Goal: Task Accomplishment & Management: Use online tool/utility

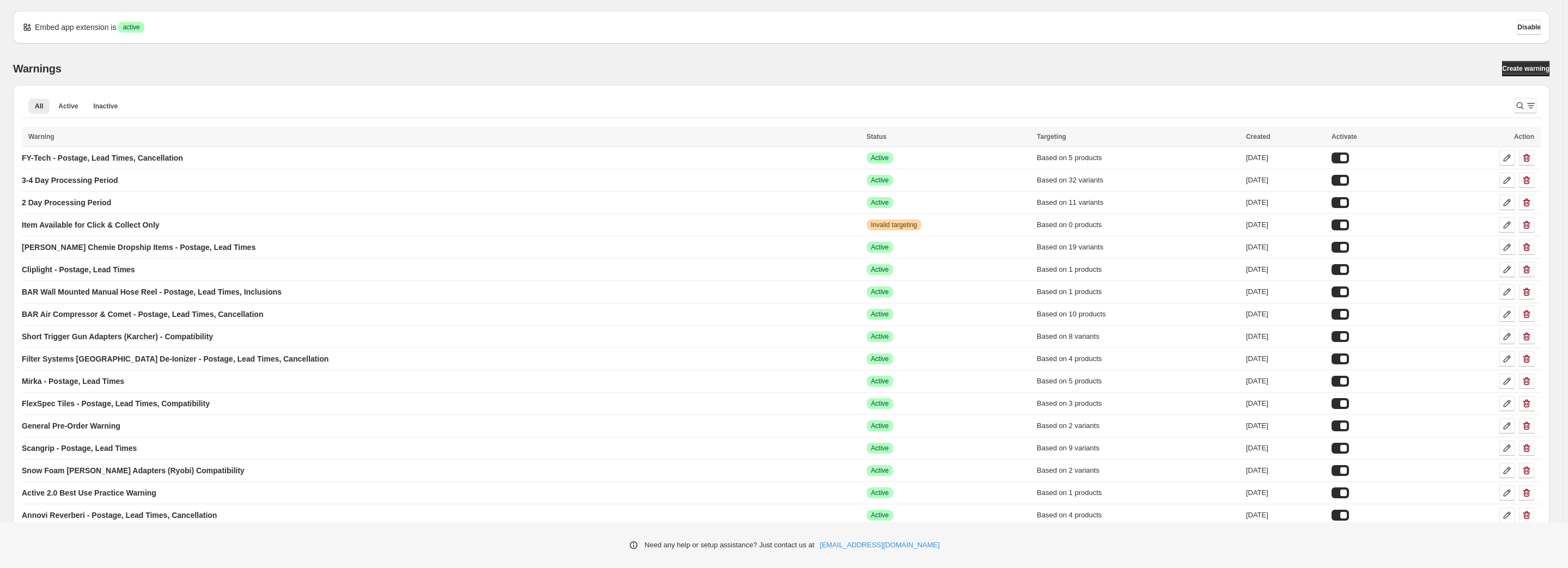
click at [856, 95] on div "All Active Inactive More views All Active Inactive More views" at bounding box center [764, 108] width 1484 height 30
click at [1140, 84] on div "Warnings Create warning All Active Inactive More views All Active Inactive More…" at bounding box center [781, 320] width 1537 height 519
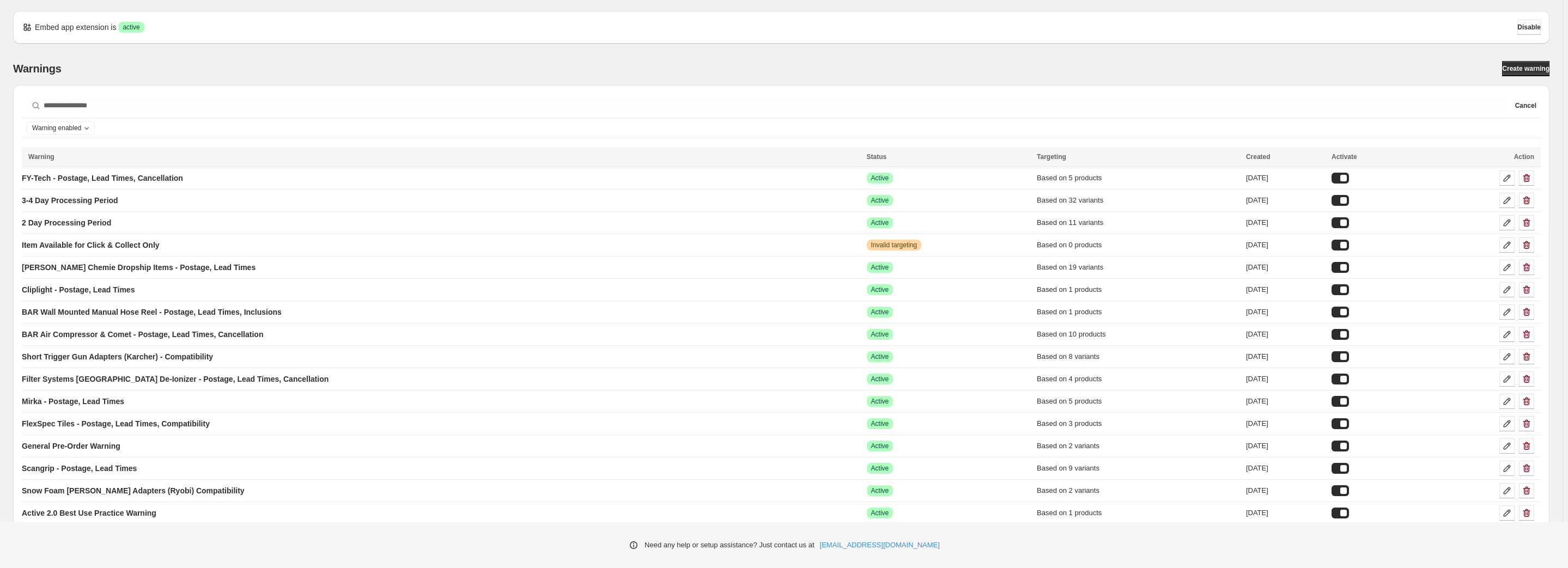
click at [1177, 48] on div "Warnings Create warning Searching in all Cancel Warning enabled Loading warning…" at bounding box center [777, 321] width 1546 height 556
click at [1108, 46] on div "Warnings Create warning Searching in all Cancel Warning enabled Loading warning…" at bounding box center [777, 321] width 1546 height 556
click at [392, 87] on div "Searching in all Cancel Warning enabled Loading warnings… Loading warnings… War…" at bounding box center [781, 342] width 1537 height 514
click at [463, 61] on div "Warnings Create warning" at bounding box center [781, 68] width 1537 height 15
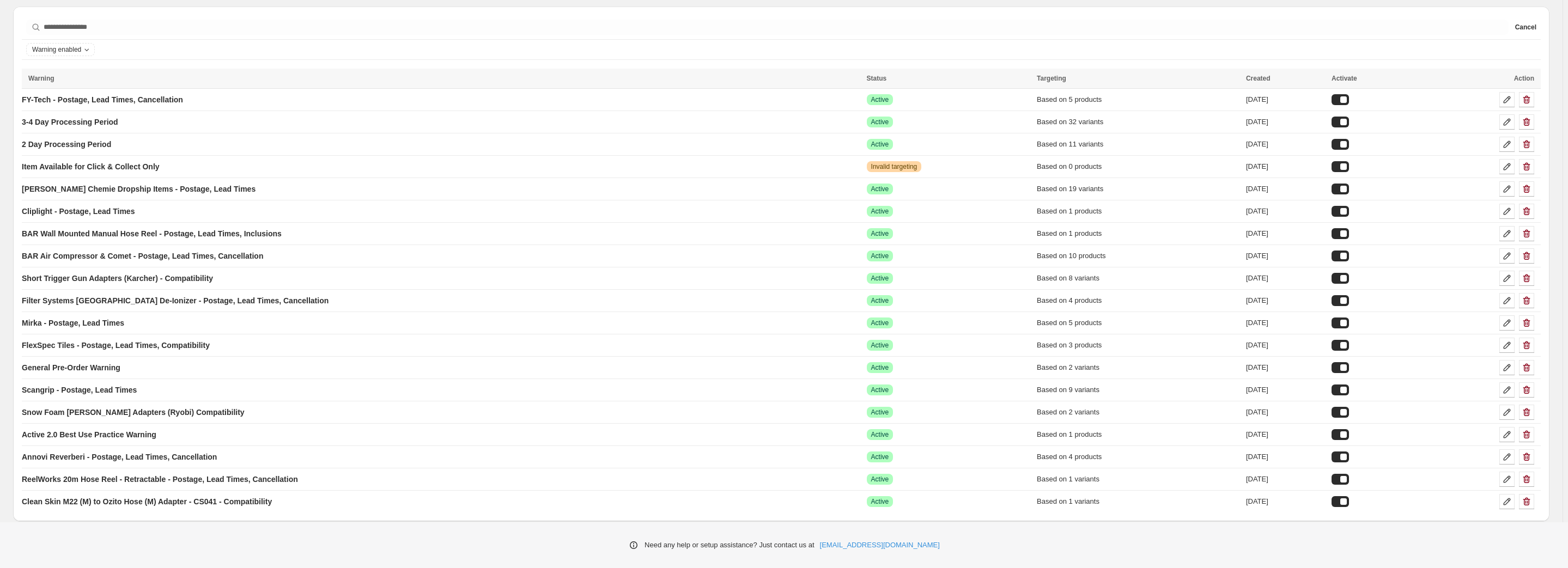
scroll to position [81, 0]
click at [164, 4] on div "Searching in all Cancel Warning enabled Loading warnings… Loading warnings… War…" at bounding box center [781, 260] width 1537 height 514
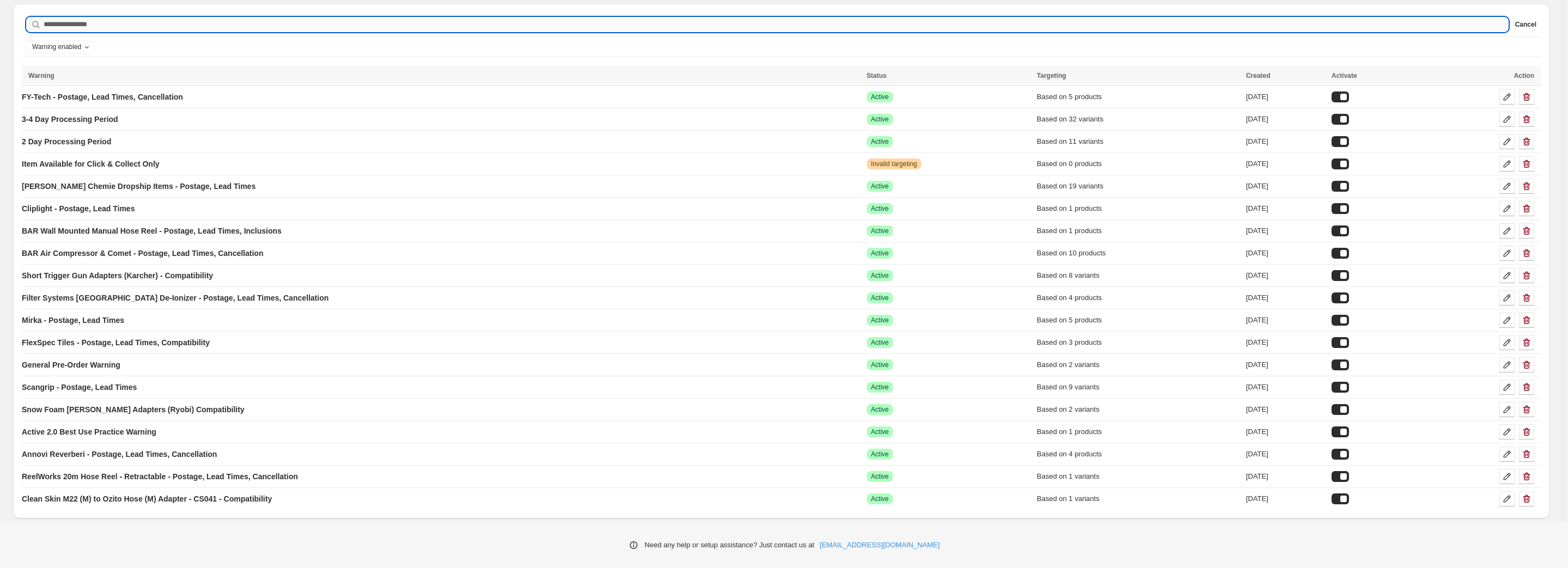
click at [199, 17] on input "Searching in all" at bounding box center [776, 24] width 1465 height 15
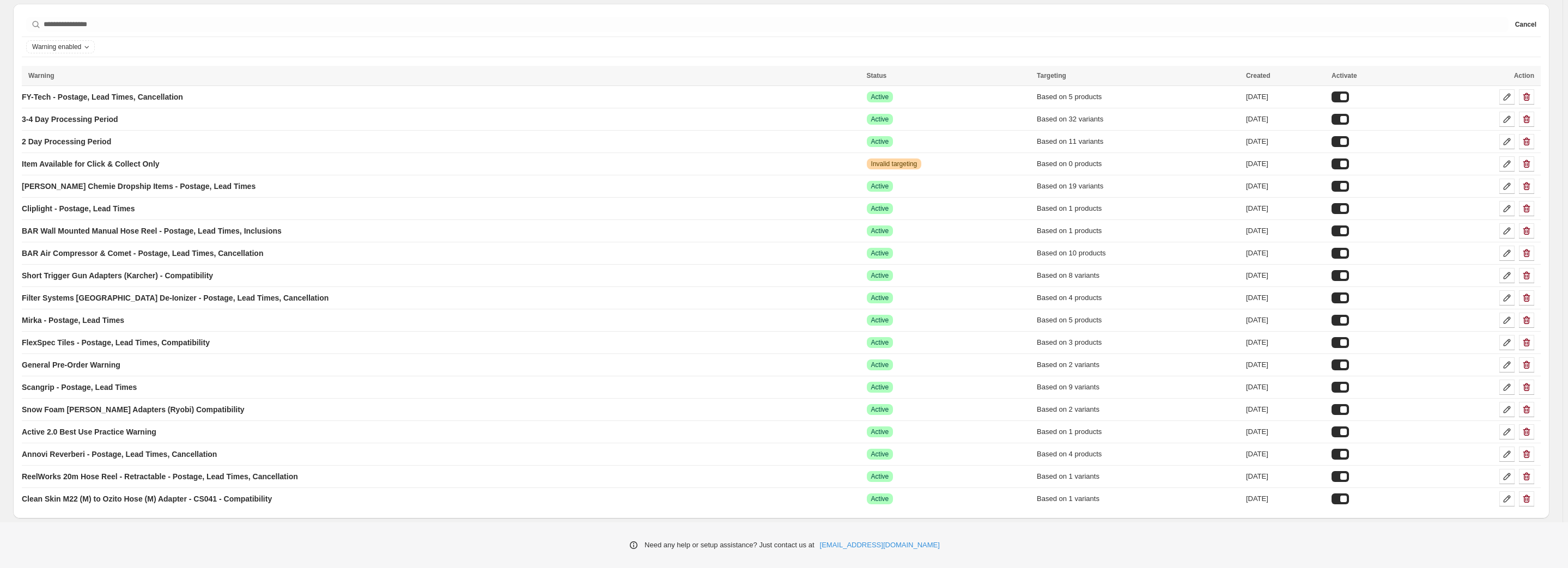
click at [200, 8] on div "Searching in all Cancel Warning enabled Loading warnings… Loading warnings… War…" at bounding box center [781, 260] width 1537 height 514
click at [213, 6] on div "Searching in all Cancel Warning enabled Loading warnings… Loading warnings… War…" at bounding box center [781, 260] width 1537 height 514
click at [105, 368] on p "General Pre-Order Warning" at bounding box center [71, 365] width 98 height 11
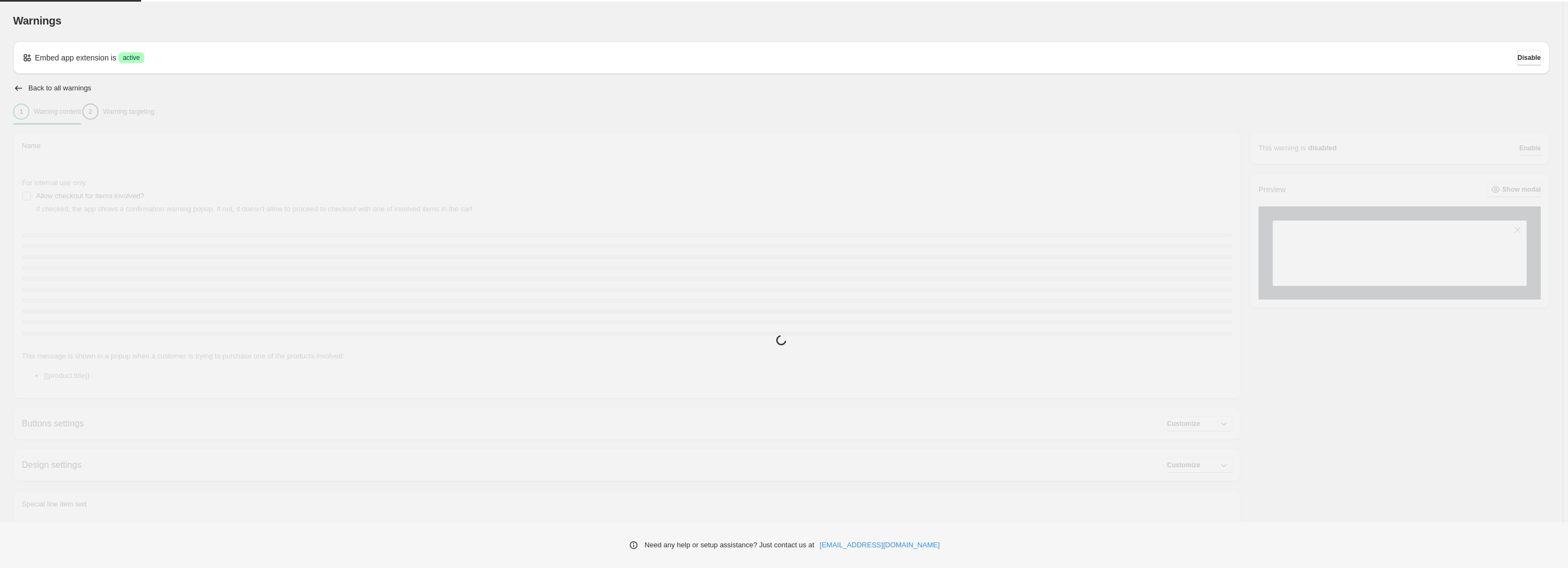
type input "**********"
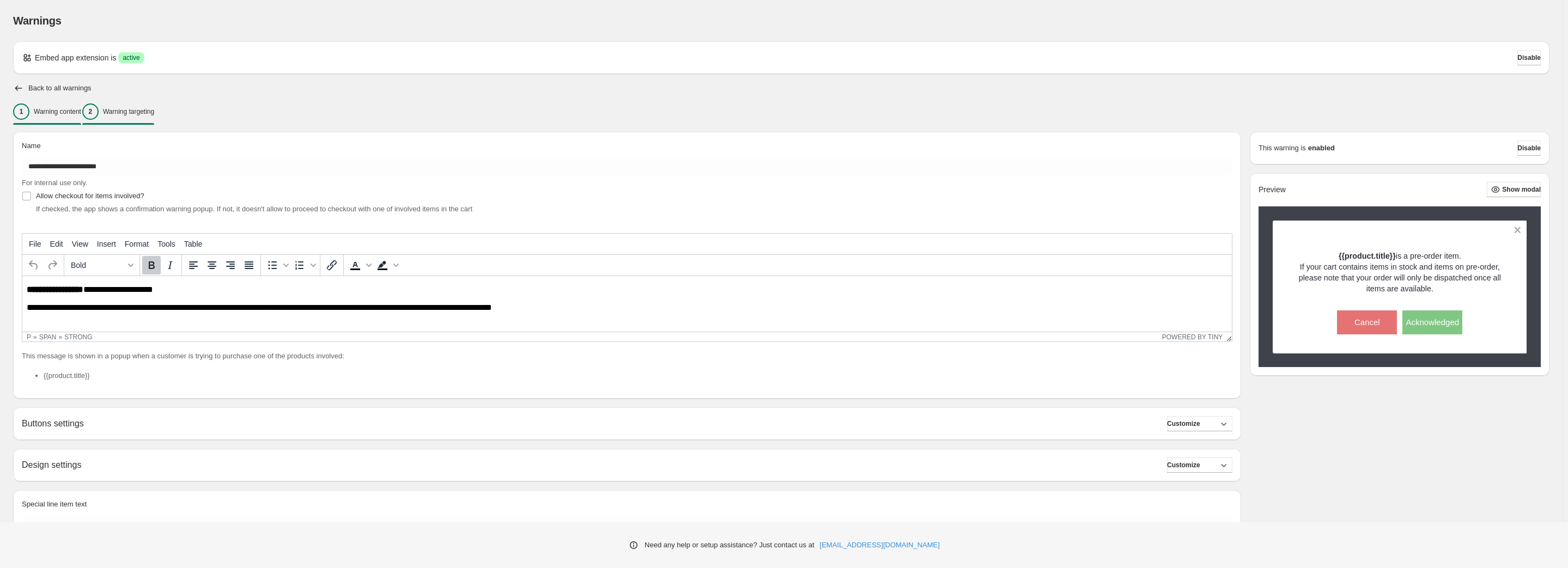
click at [135, 108] on p "Warning targeting" at bounding box center [128, 111] width 51 height 9
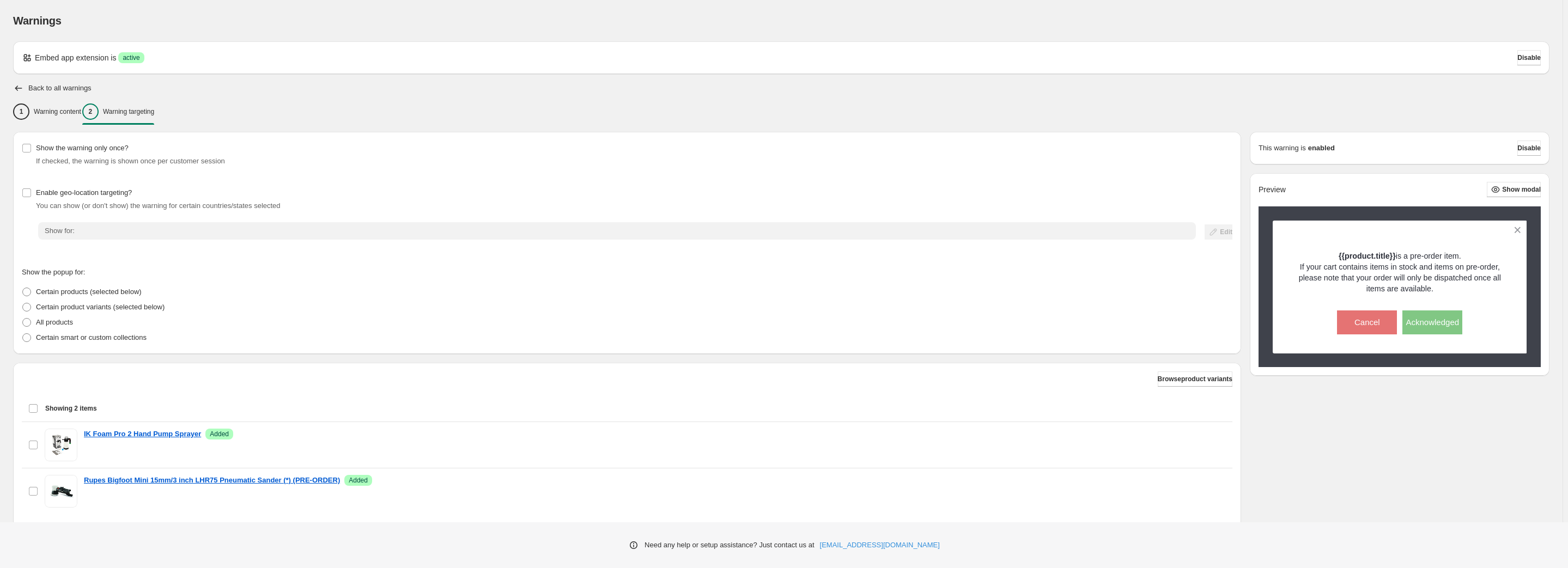
scroll to position [67, 0]
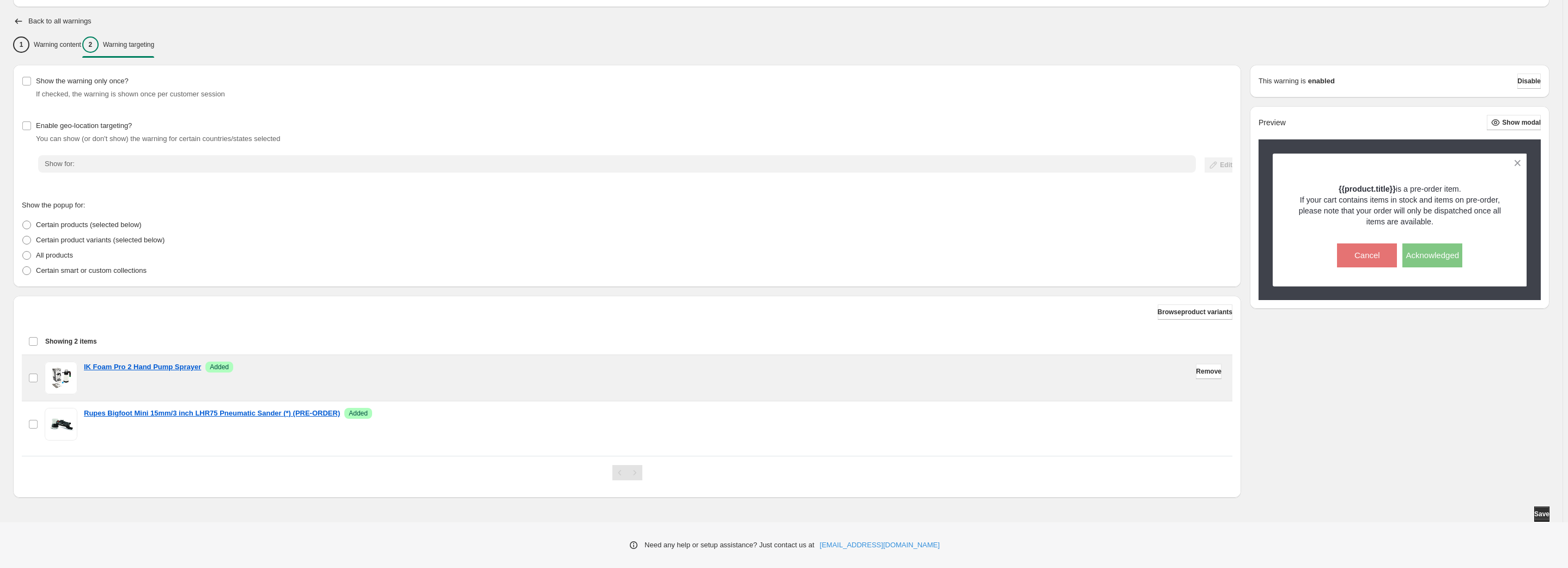
click at [143, 373] on div "IK Foam Pro 2 Hand Pump Sprayer Success Added" at bounding box center [655, 378] width 1142 height 33
click at [1200, 371] on span "Remove" at bounding box center [1208, 371] width 25 height 9
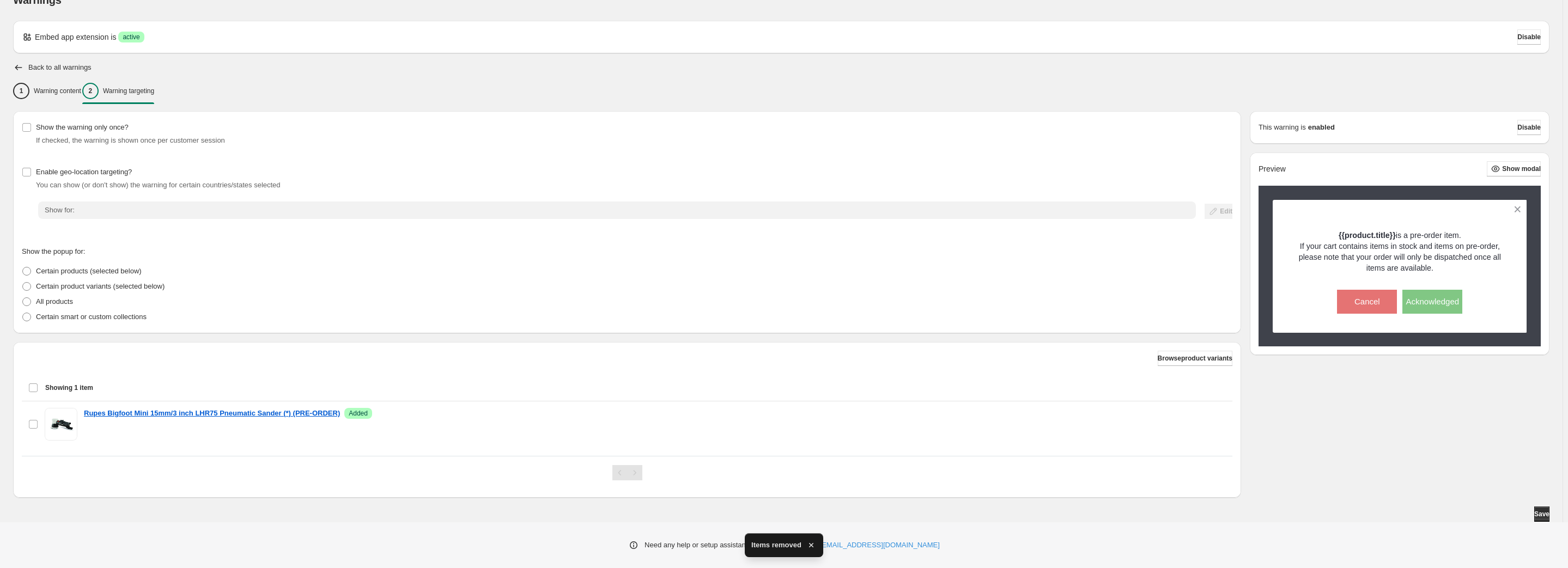
scroll to position [21, 0]
click at [433, 74] on div "Back to all warnings 1 Warning content 2 Warning targeting Show the warning onl…" at bounding box center [781, 292] width 1537 height 459
click at [15, 62] on icon "button" at bounding box center [18, 67] width 11 height 11
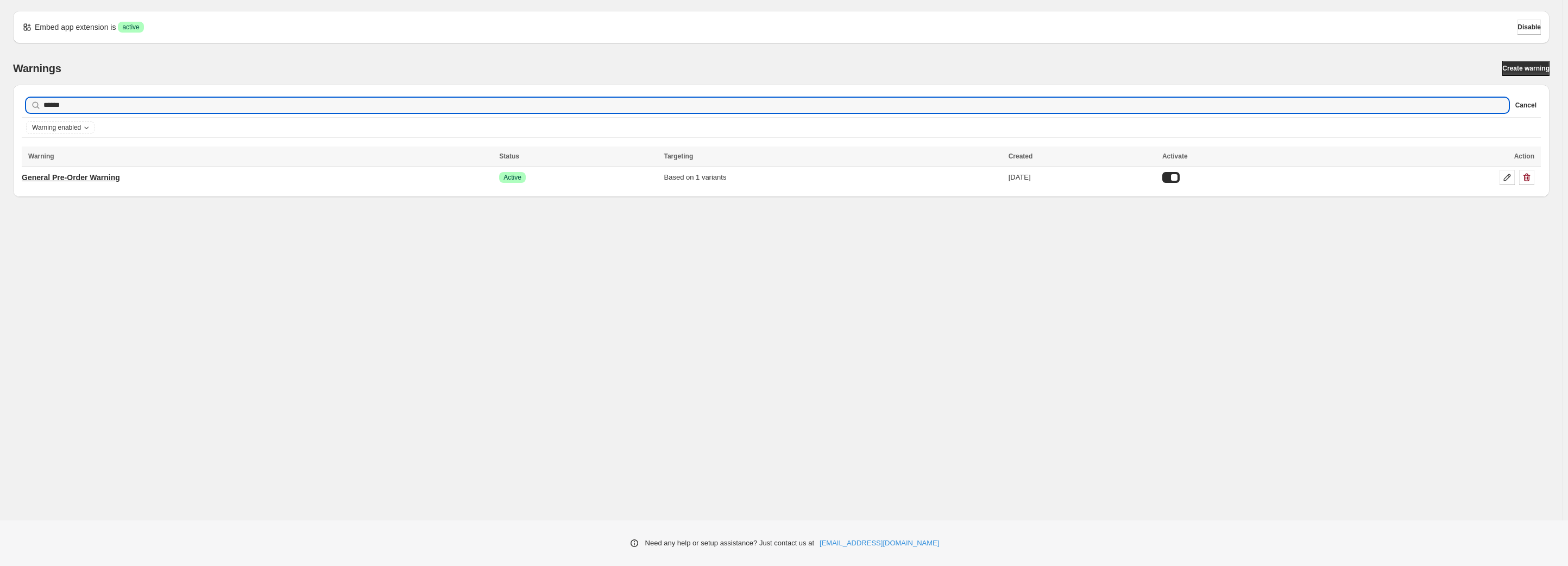
type input "******"
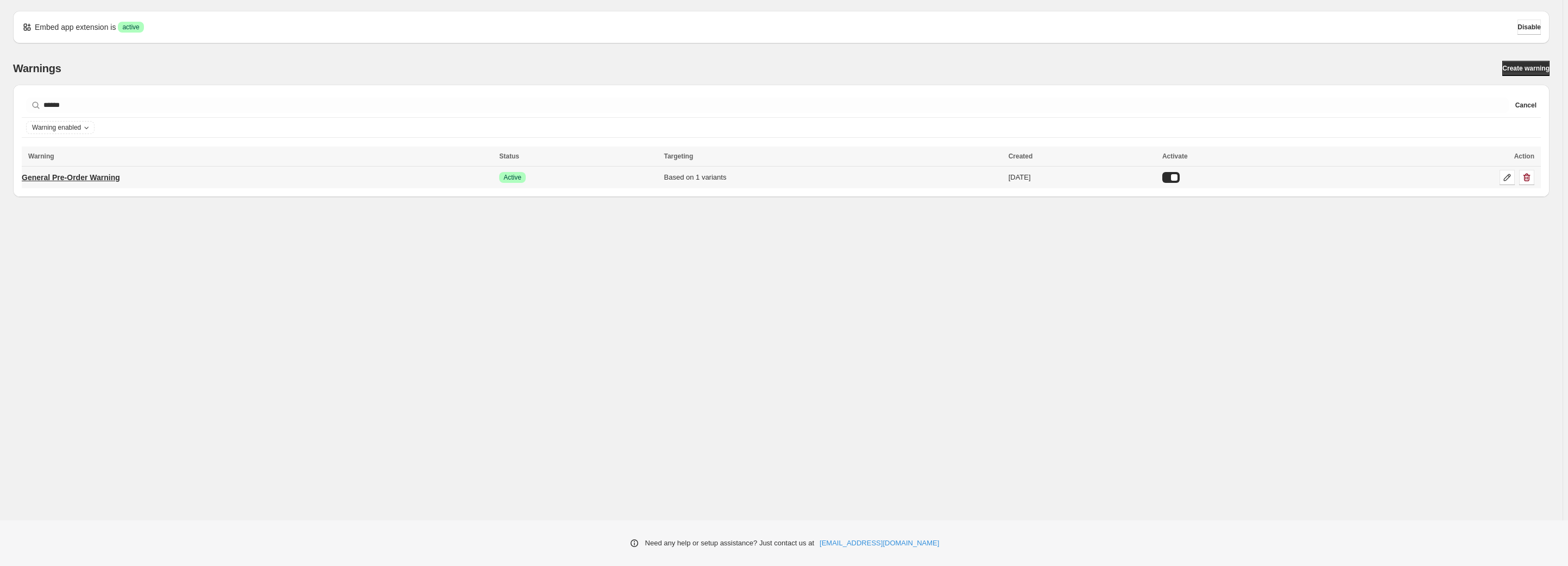
click at [120, 179] on link "General Pre-Order Warning" at bounding box center [71, 177] width 98 height 17
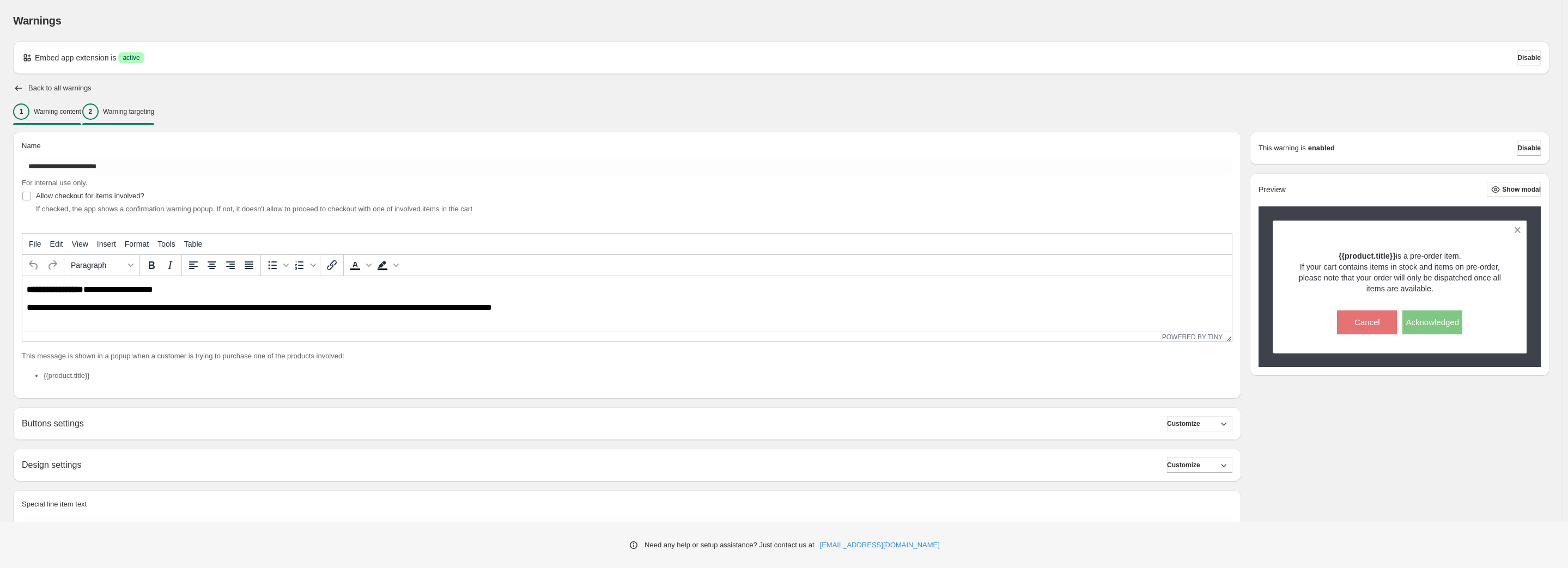
click at [141, 106] on div "2 Warning targeting" at bounding box center [118, 111] width 72 height 17
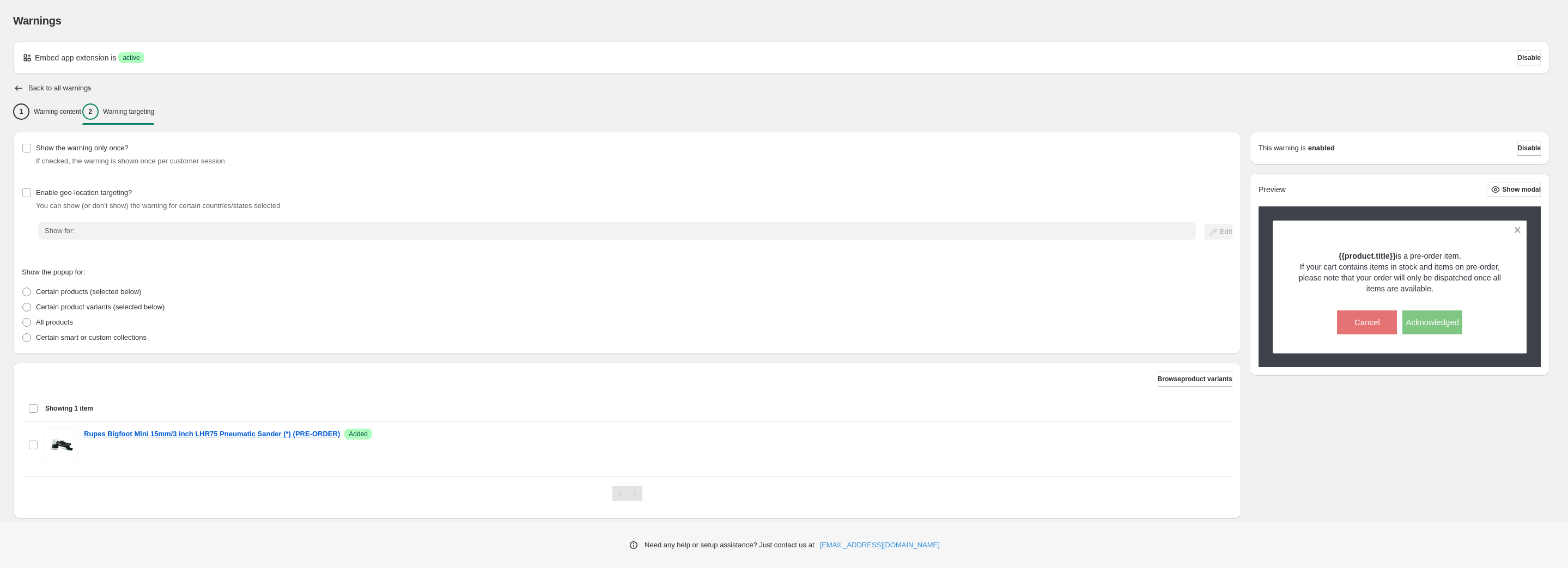
scroll to position [21, 0]
